Goal: Communication & Community: Share content

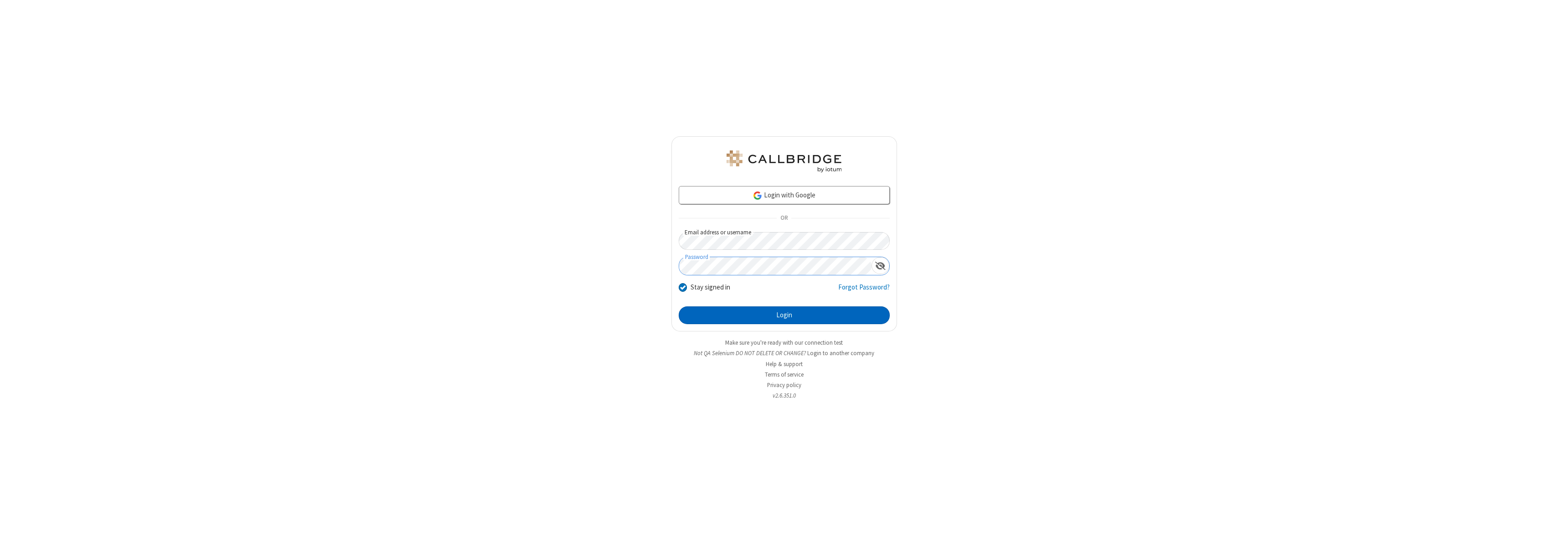
click at [784, 315] on button "Login" at bounding box center [784, 315] width 211 height 18
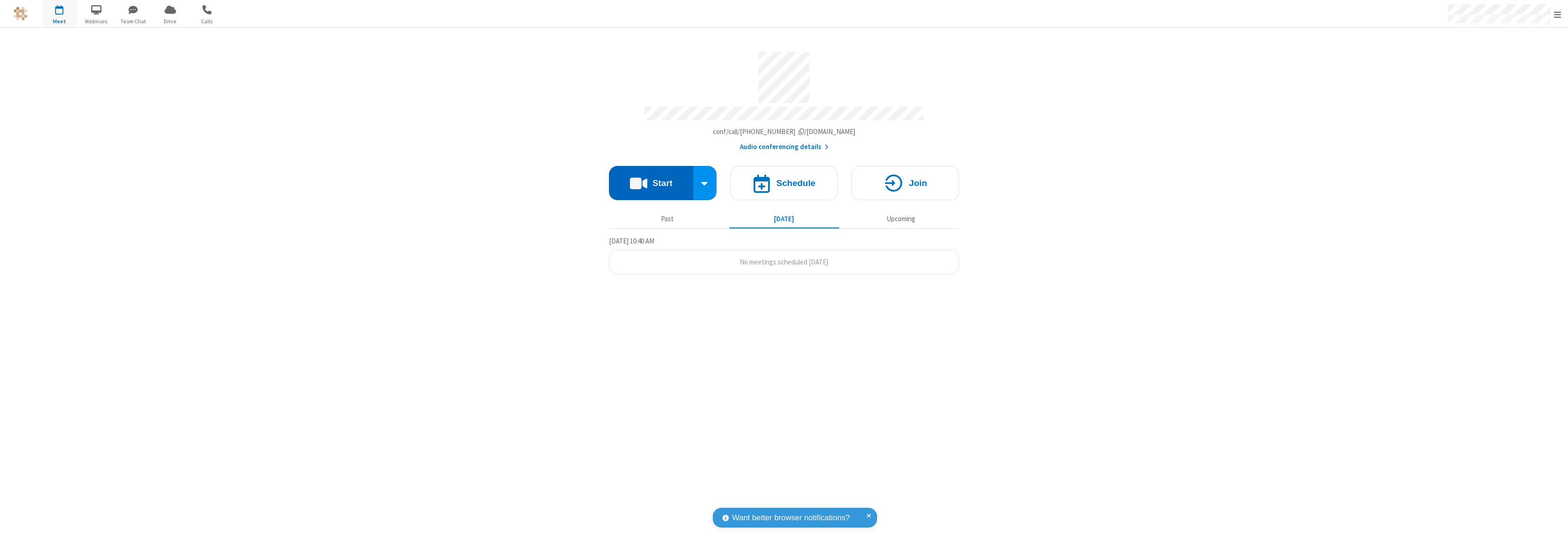
click at [651, 179] on button "Start" at bounding box center [652, 182] width 84 height 34
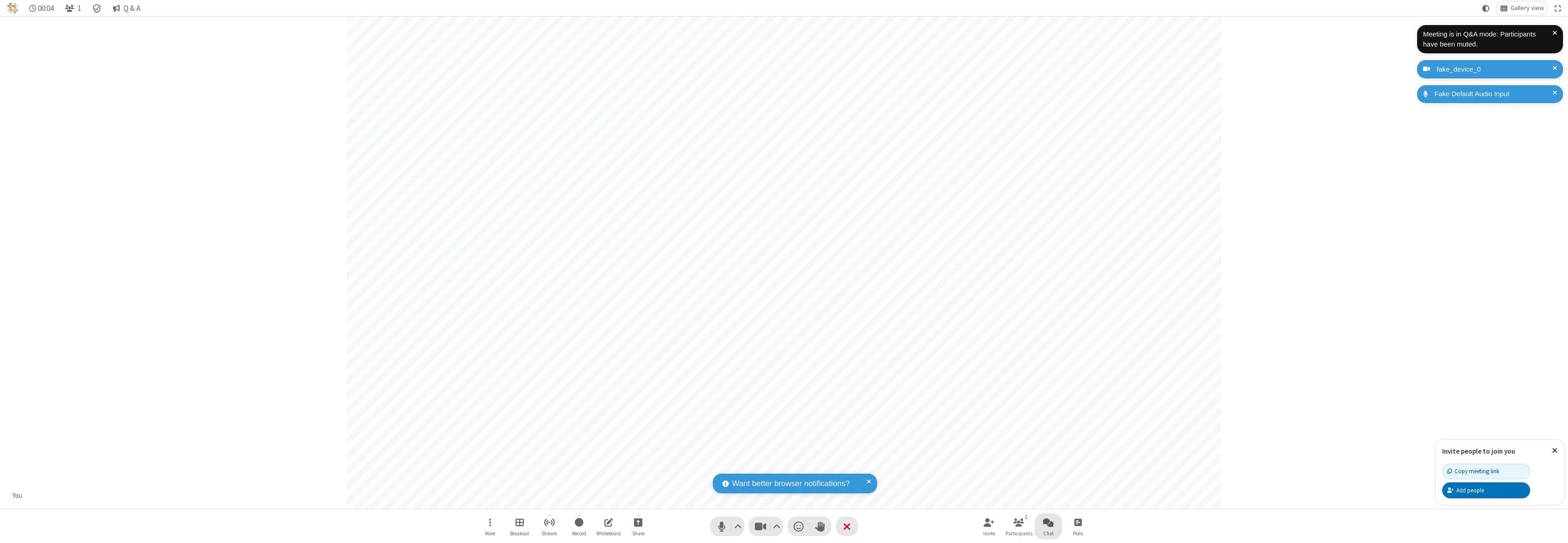
click at [1049, 522] on span "Open chat" at bounding box center [1048, 522] width 11 height 11
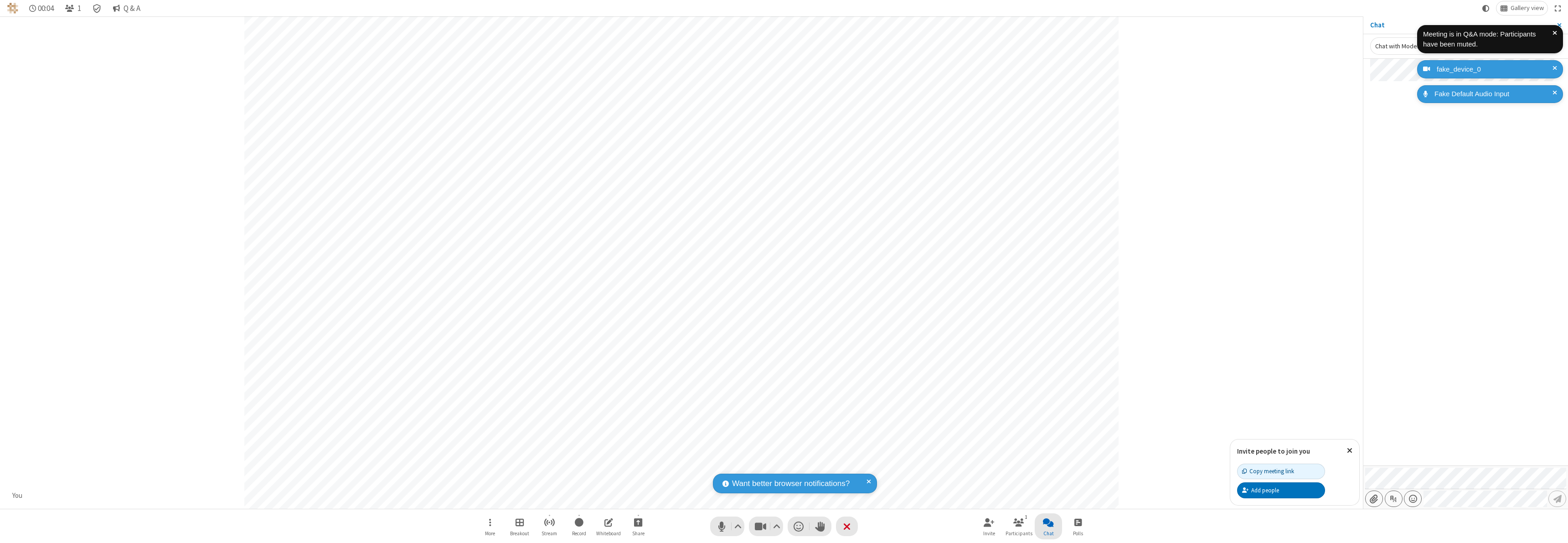
type input "C:\fakepath\doc_test.docx"
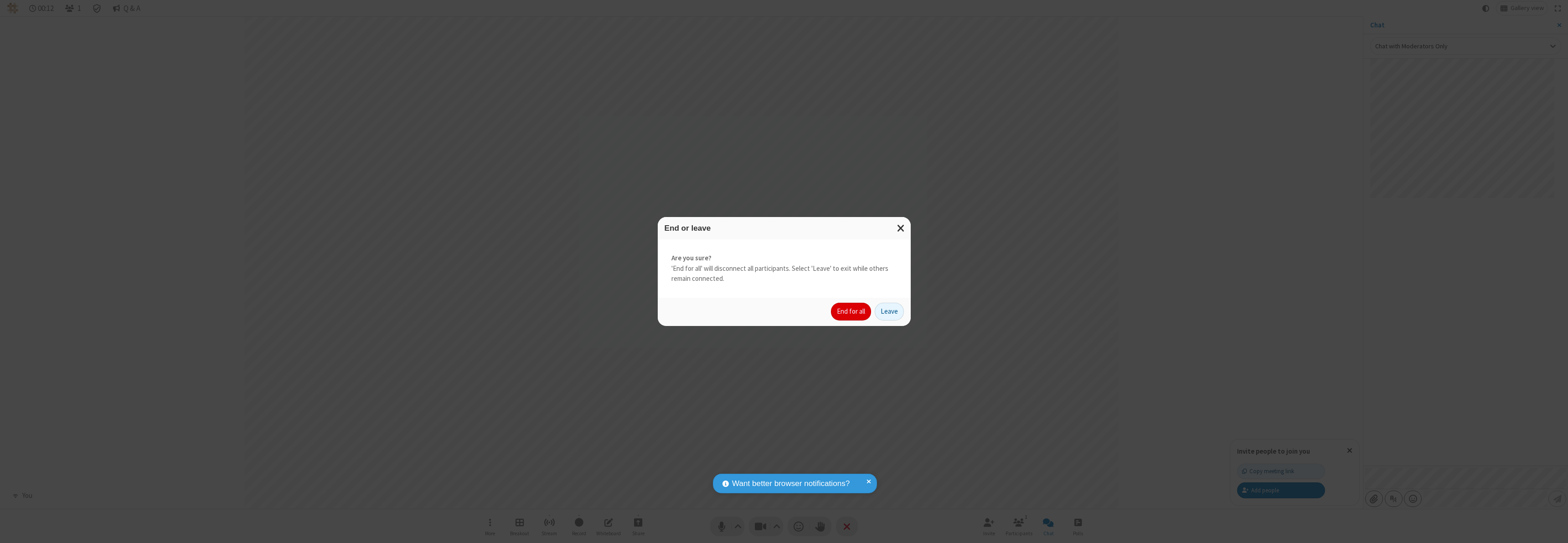
click at [852, 311] on button "End for all" at bounding box center [852, 311] width 40 height 18
